Goal: Information Seeking & Learning: Find specific fact

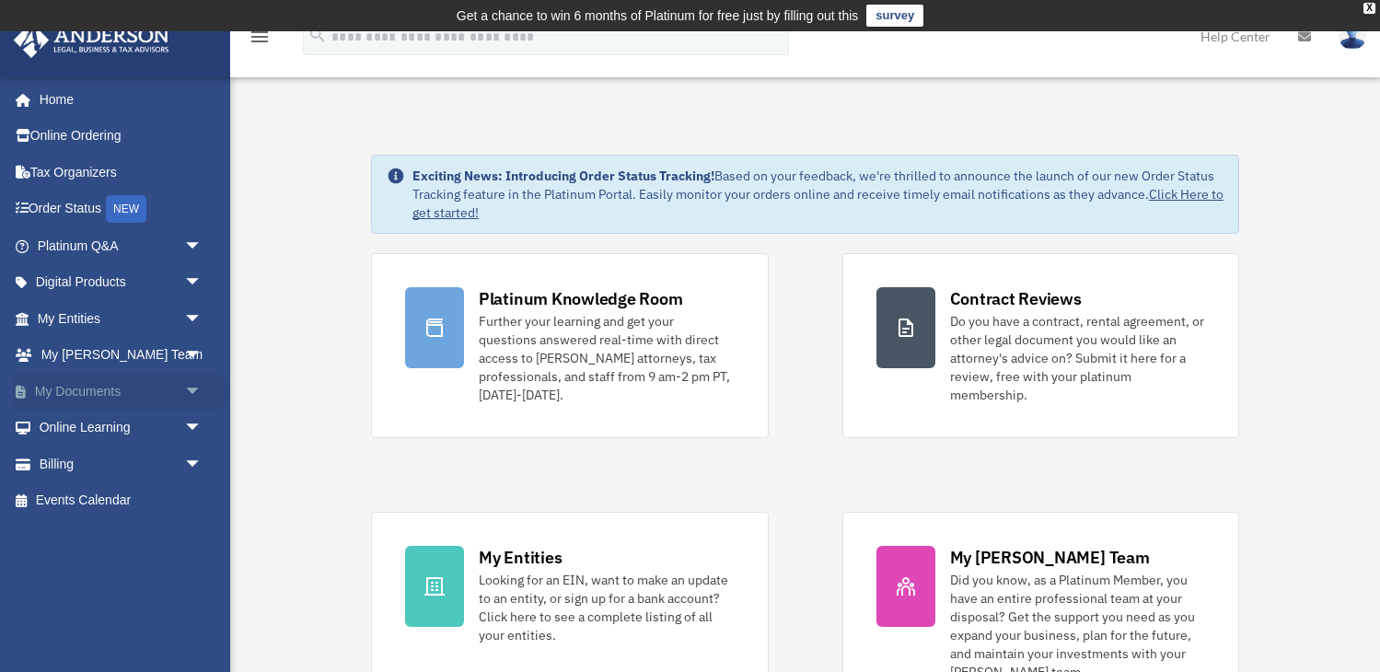
click at [95, 385] on link "My Documents arrow_drop_down" at bounding box center [121, 391] width 217 height 37
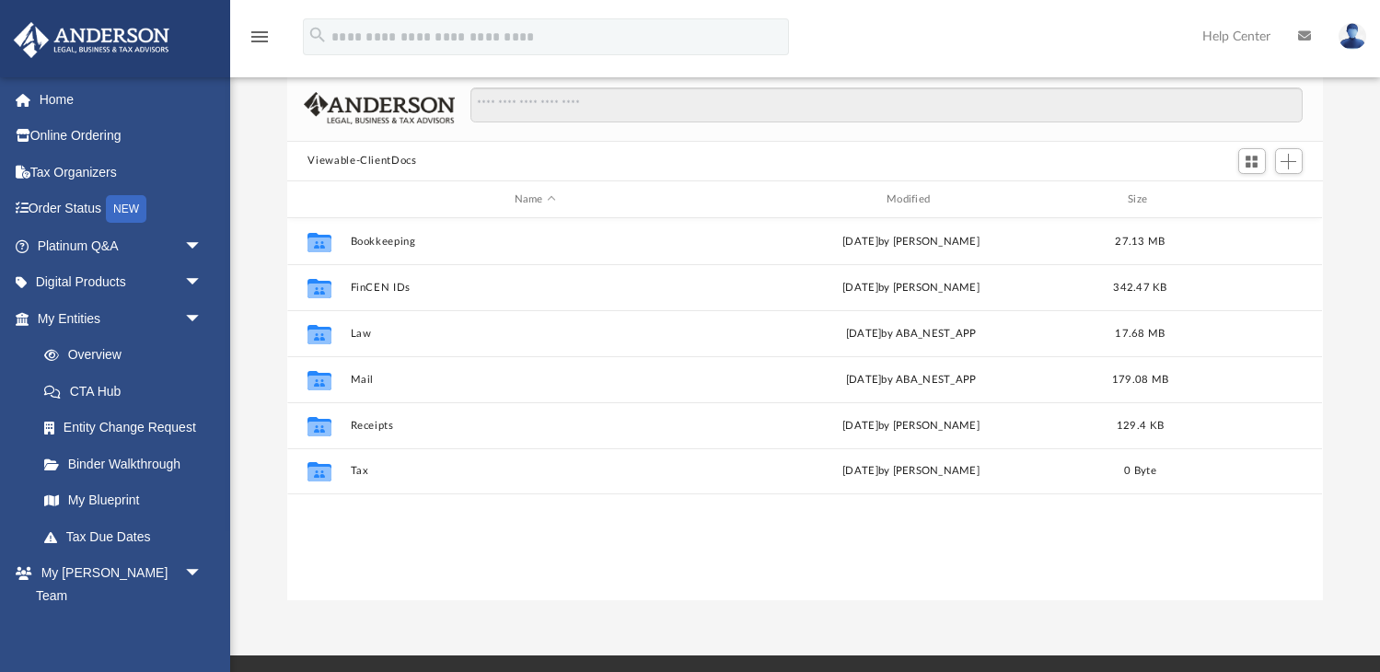
scroll to position [131, 0]
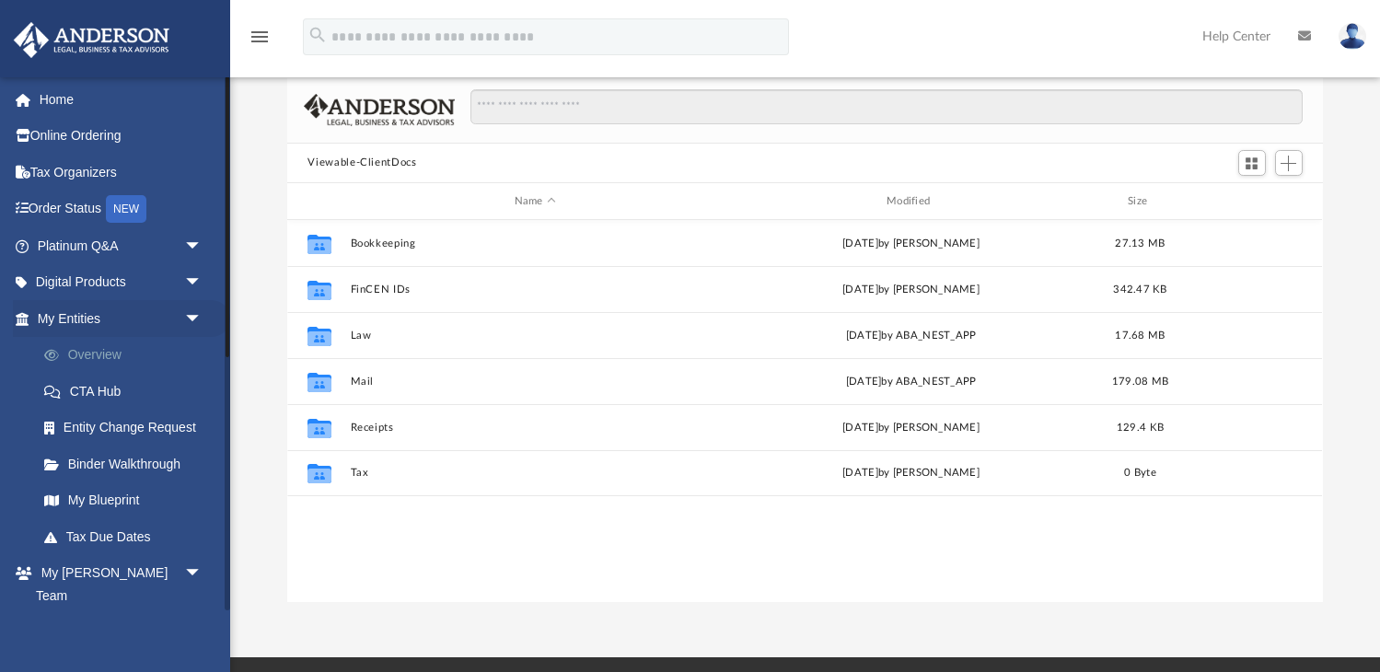
click at [91, 345] on link "Overview" at bounding box center [128, 355] width 204 height 37
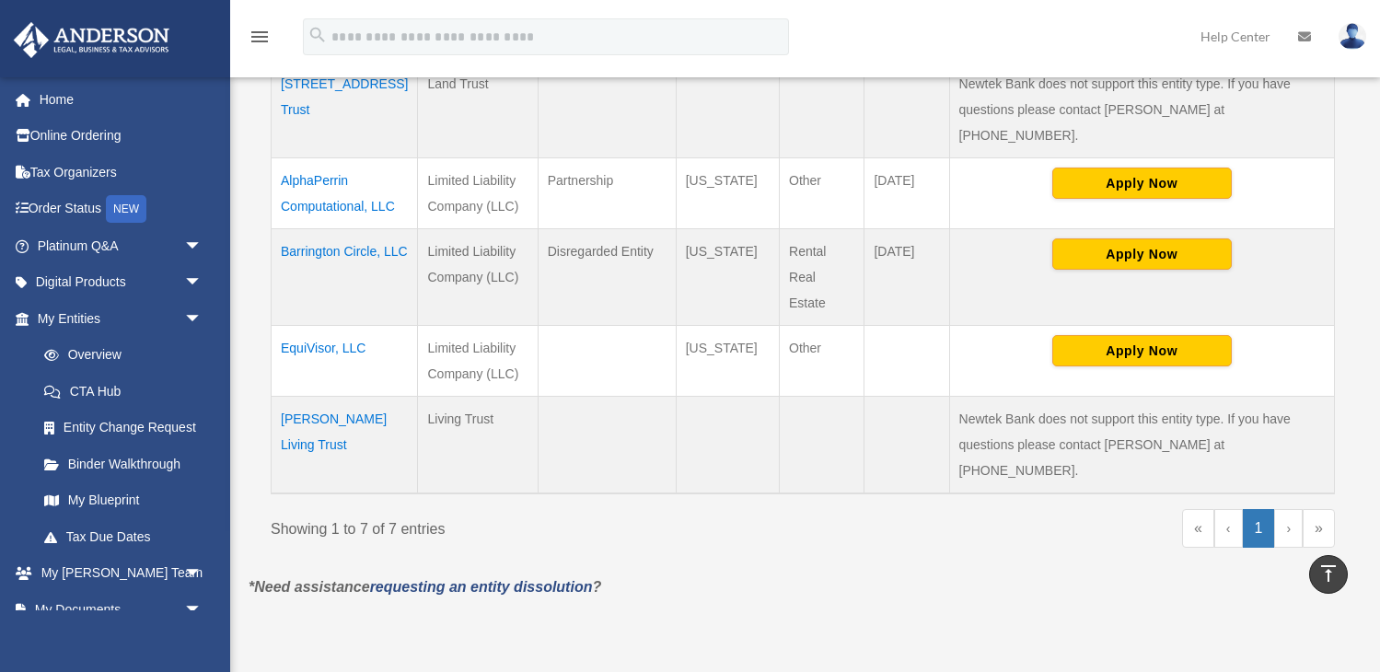
scroll to position [670, 0]
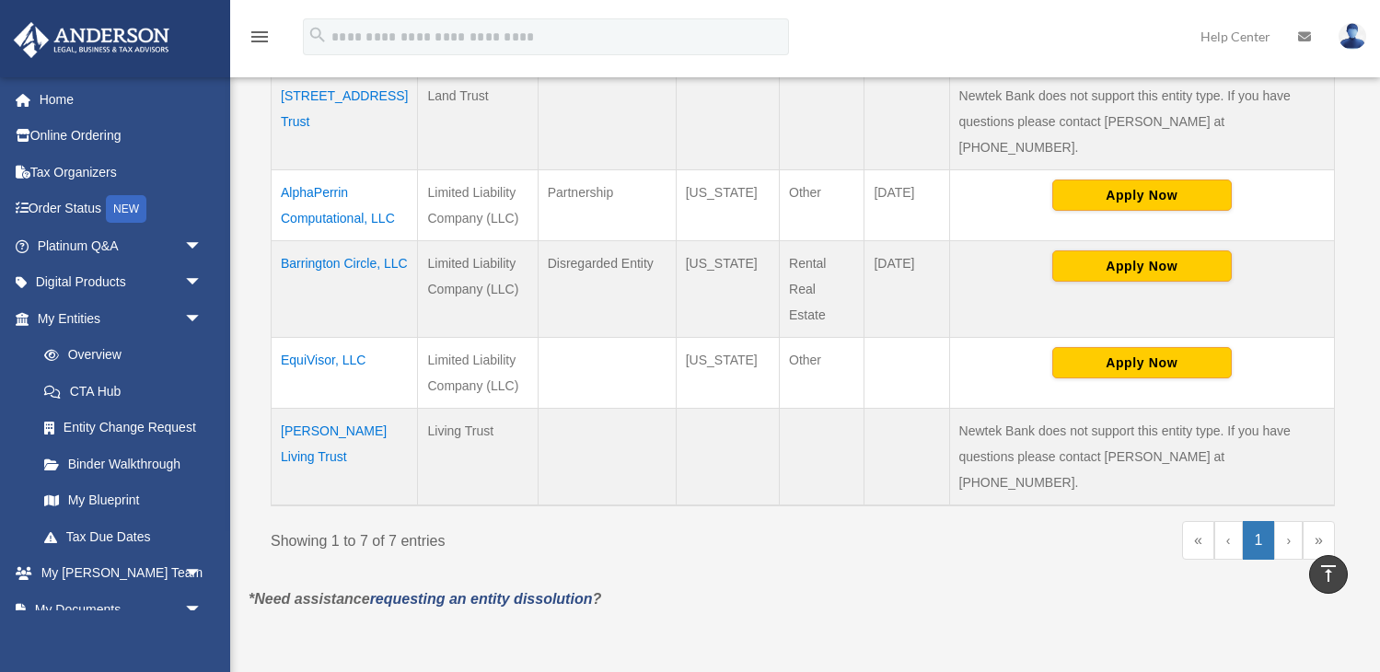
click at [337, 337] on td "EquiVisor, LLC" at bounding box center [345, 372] width 146 height 71
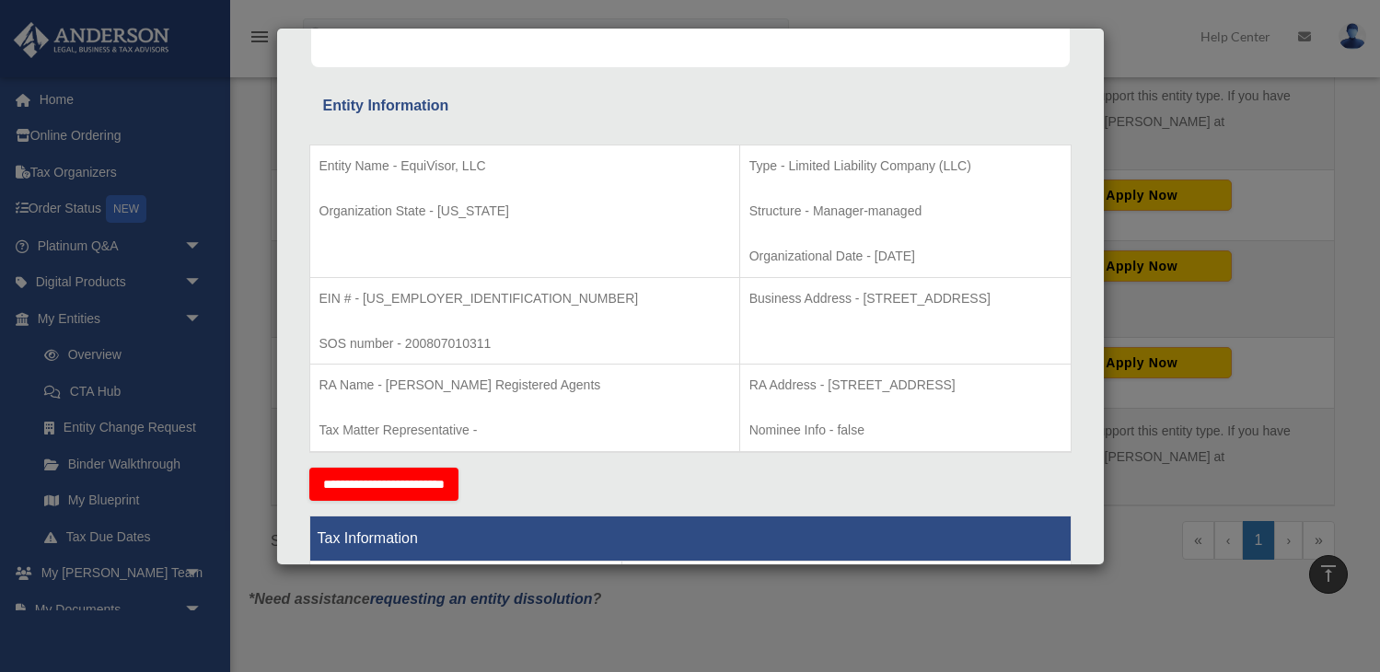
scroll to position [318, 0]
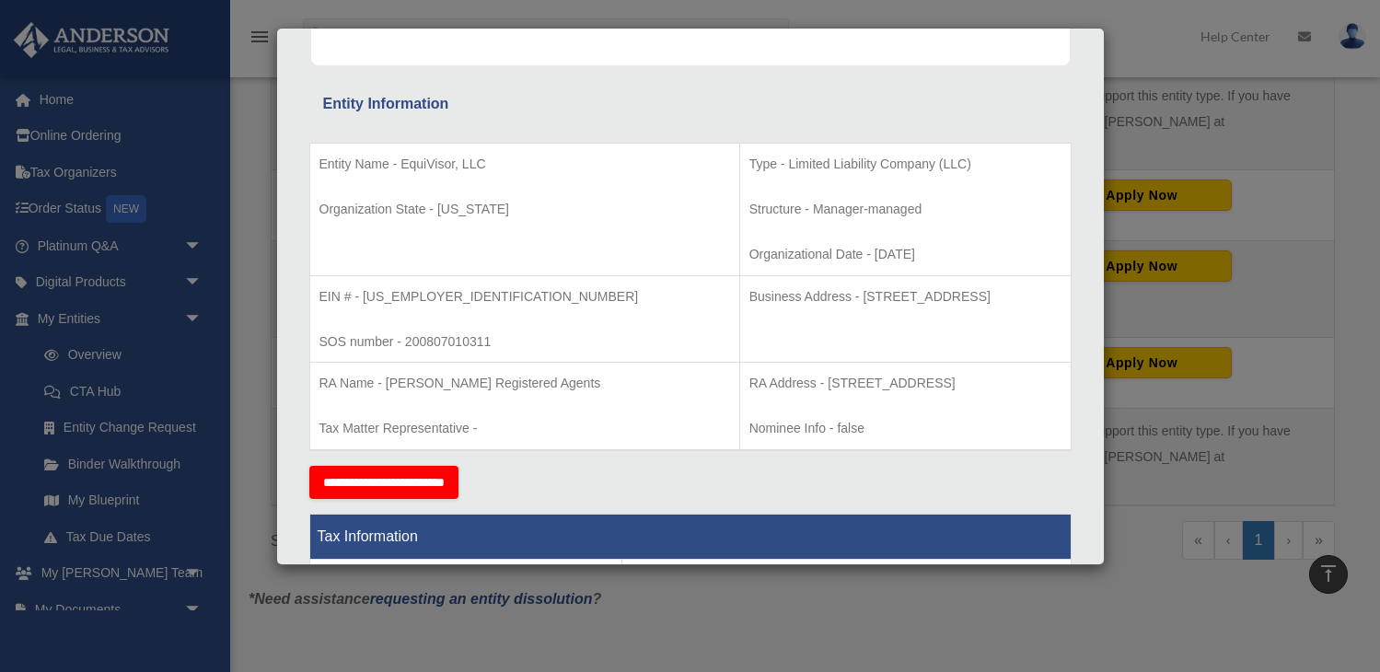
drag, startPoint x: 677, startPoint y: 294, endPoint x: 1034, endPoint y: 310, distance: 356.6
click at [1034, 308] on p "Business Address - 23 Corporate Plaza Drive, Suite 150-88, Newport Beach, CA 92…" at bounding box center [905, 296] width 312 height 23
copy p "23 Corporate Plaza Drive, Suite 150-88, Newport Beach, CA 92660"
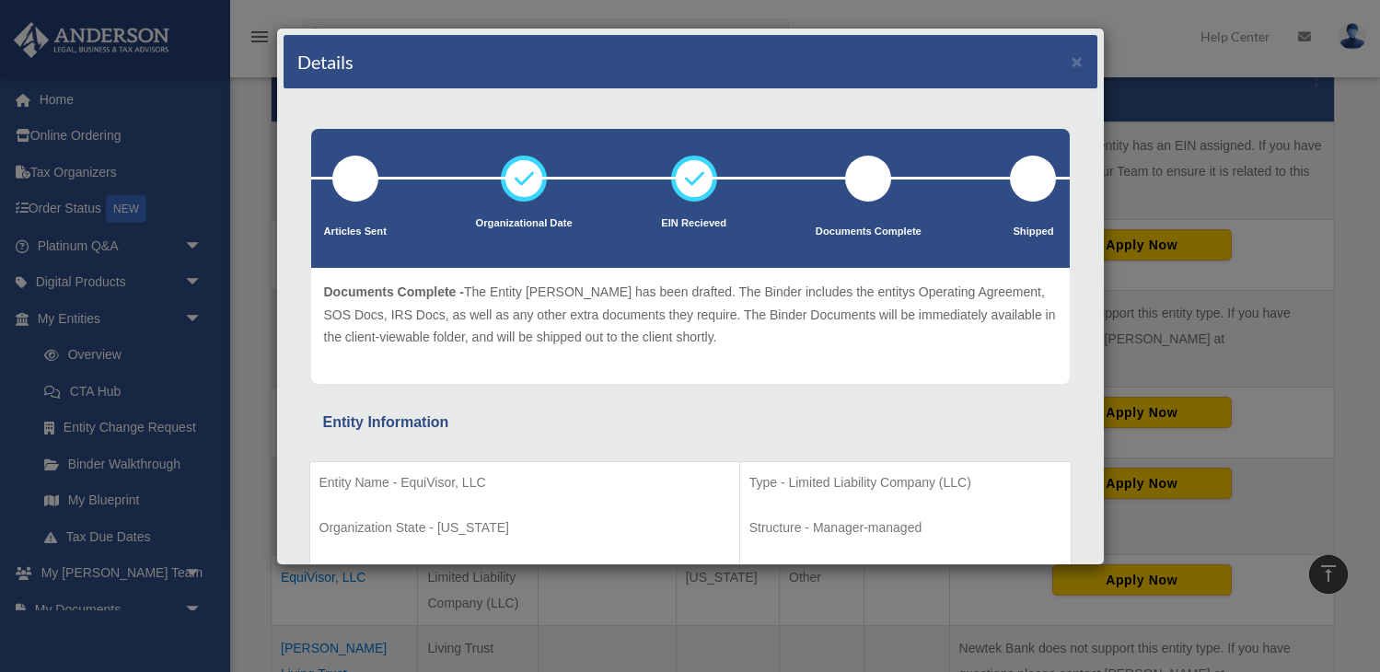
scroll to position [0, 0]
click at [1077, 61] on button "×" at bounding box center [1077, 61] width 12 height 19
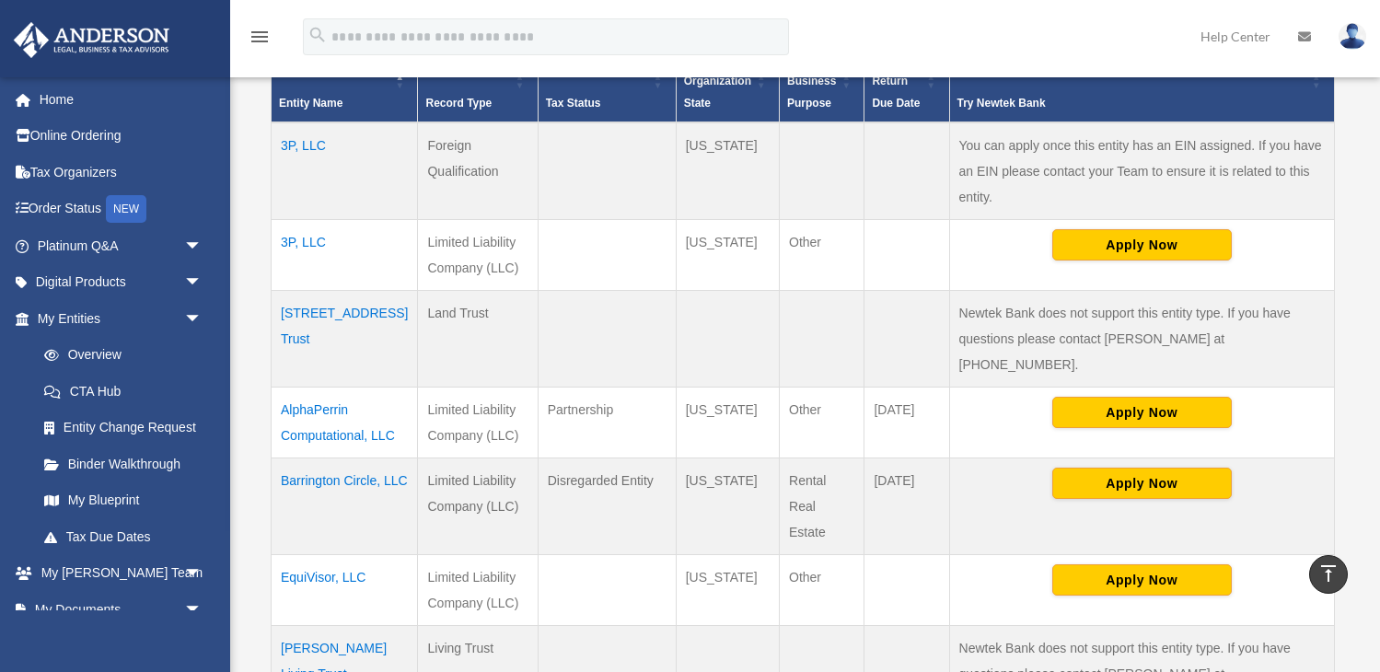
click at [353, 387] on td "AlphaPerrin Computational, LLC" at bounding box center [345, 422] width 146 height 71
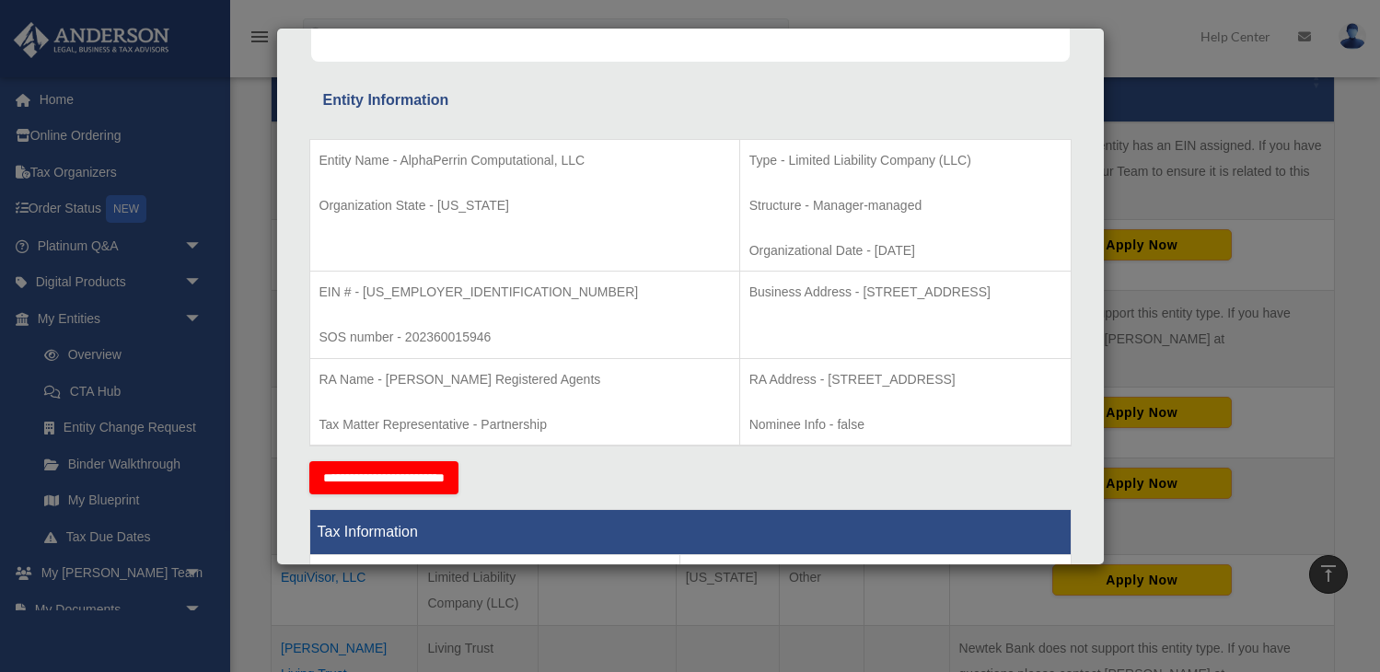
scroll to position [295, 0]
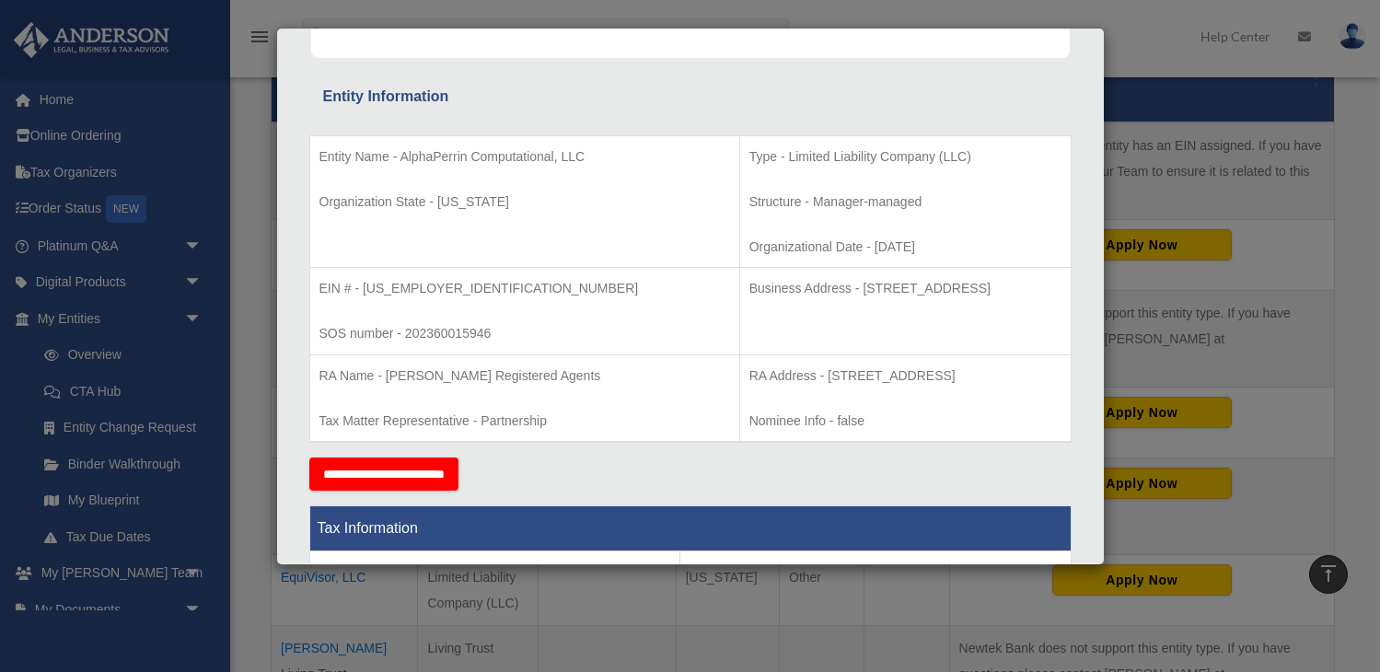
click at [264, 6] on div "Details × Articles Sent Organizational Date" at bounding box center [690, 336] width 1380 height 672
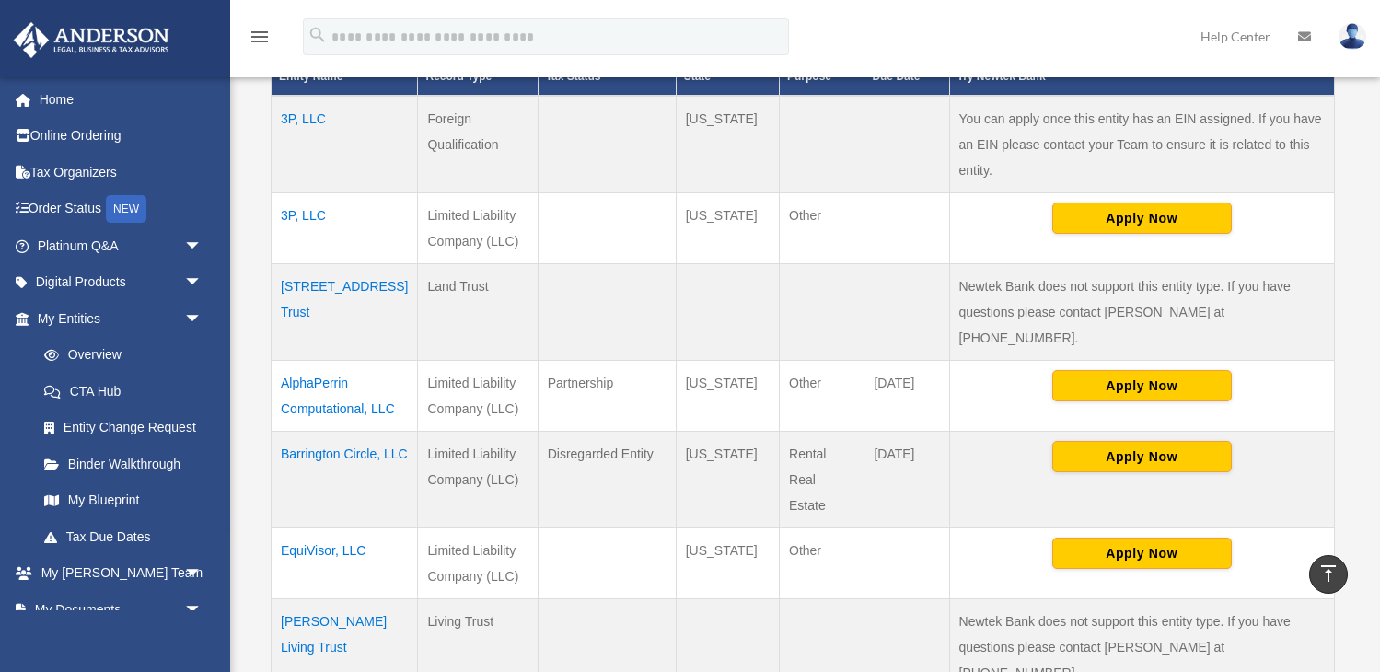
scroll to position [481, 0]
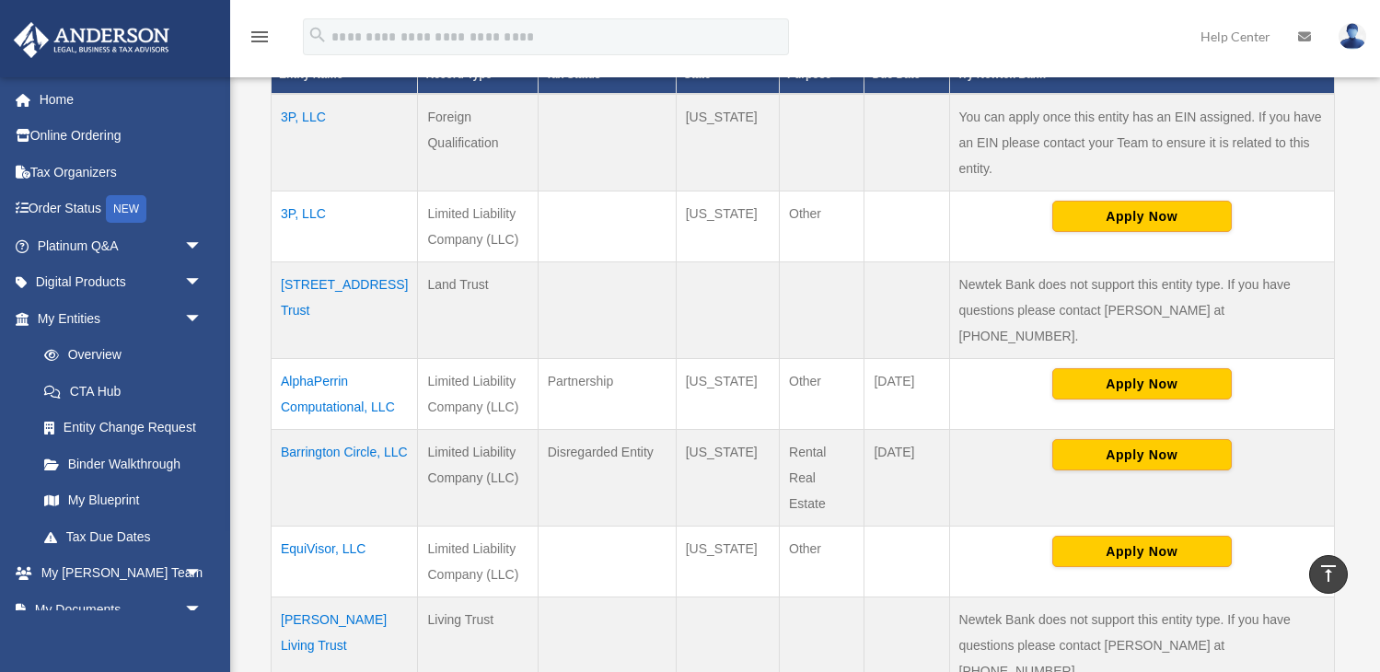
click at [355, 429] on td "Barrington Circle, LLC" at bounding box center [345, 477] width 146 height 97
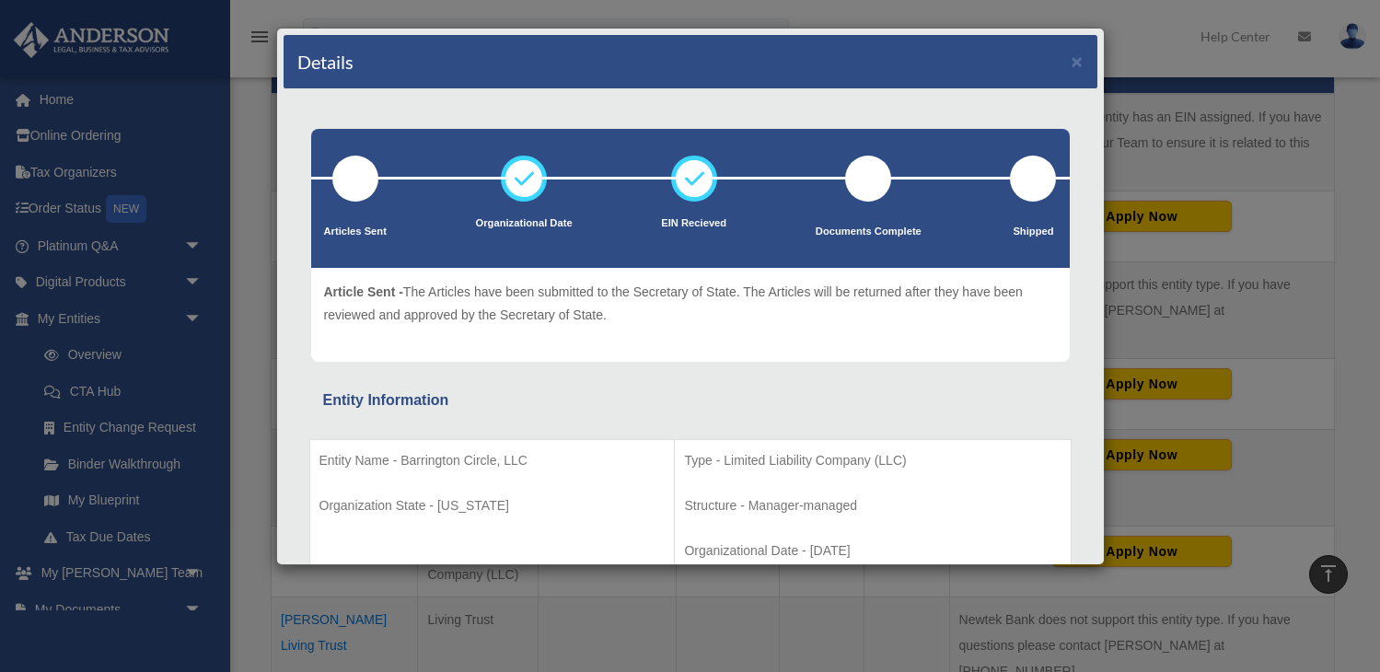
scroll to position [0, 0]
